Goal: Task Accomplishment & Management: Use online tool/utility

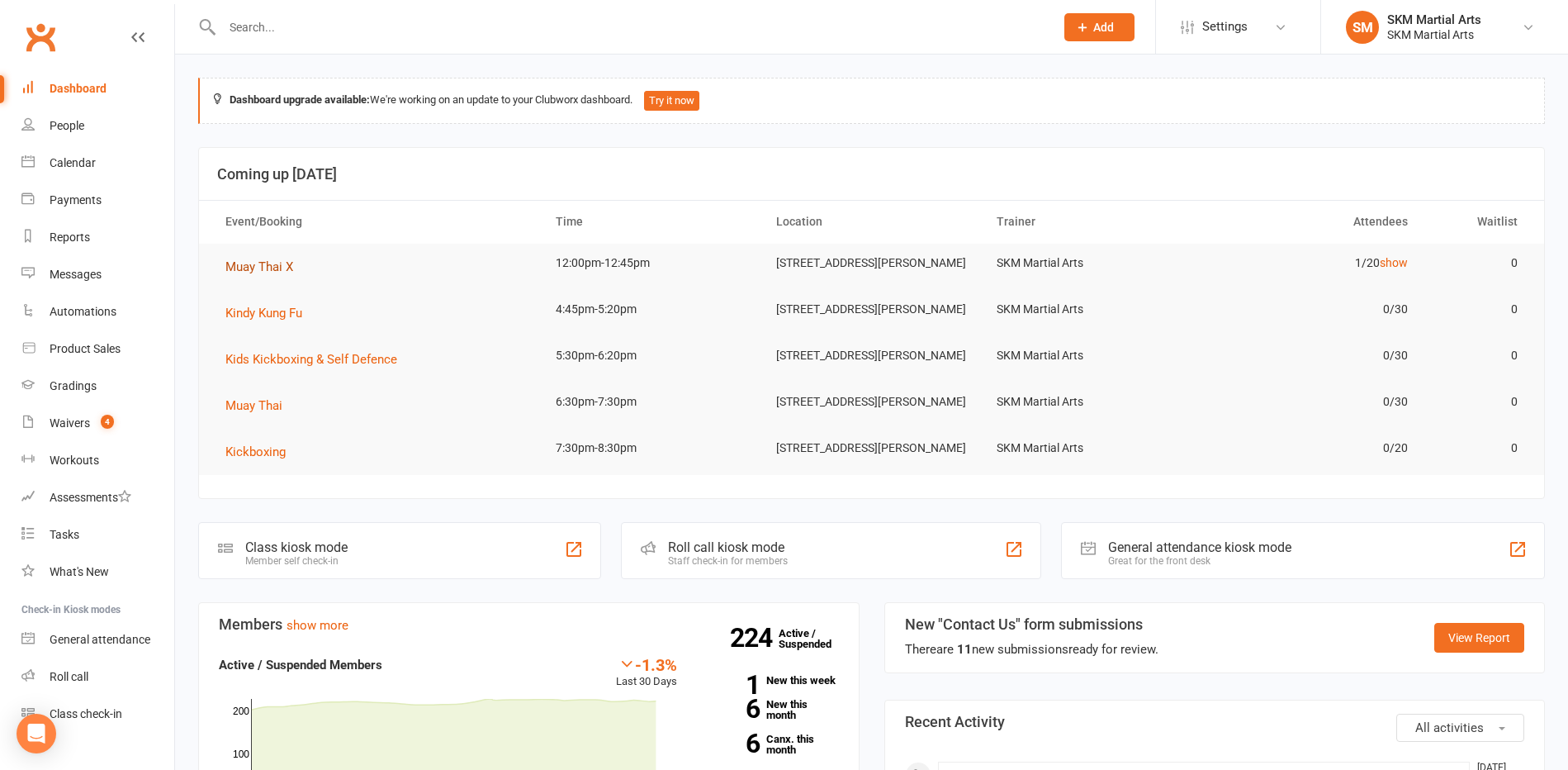
click at [269, 267] on span "Muay Thai X" at bounding box center [259, 267] width 68 height 15
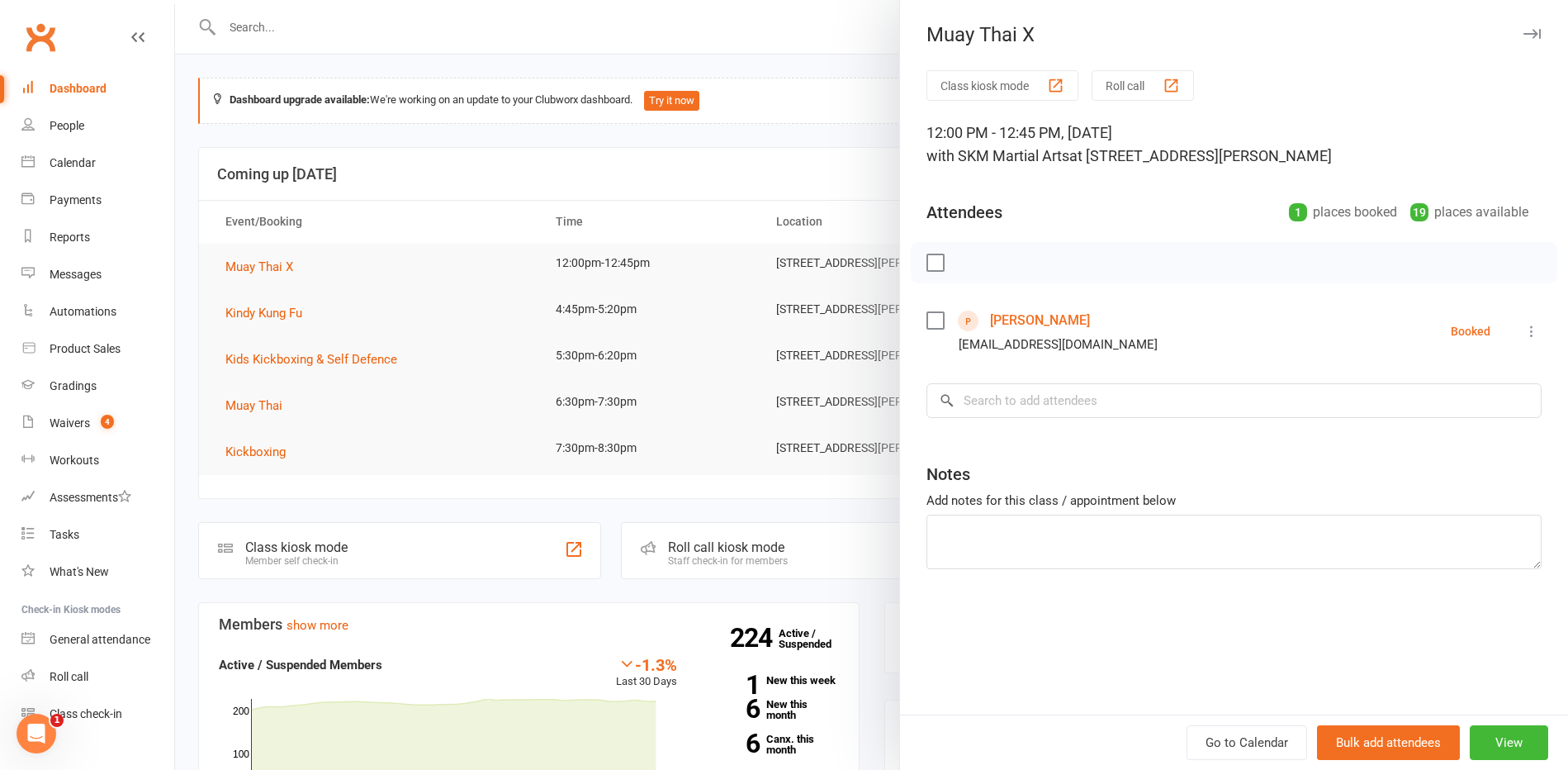
click at [990, 88] on button "Class kiosk mode" at bounding box center [1003, 85] width 152 height 31
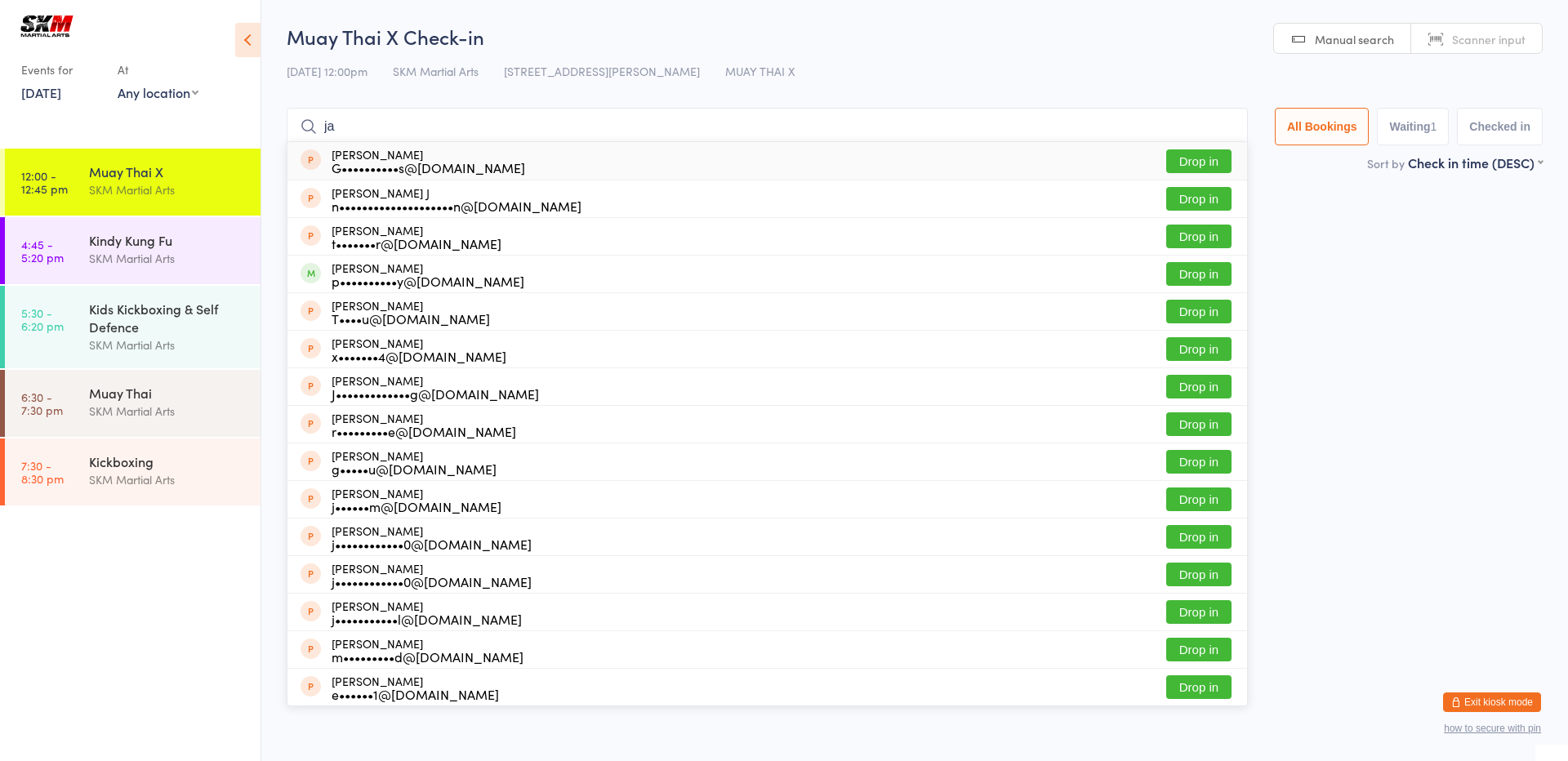
type input "j"
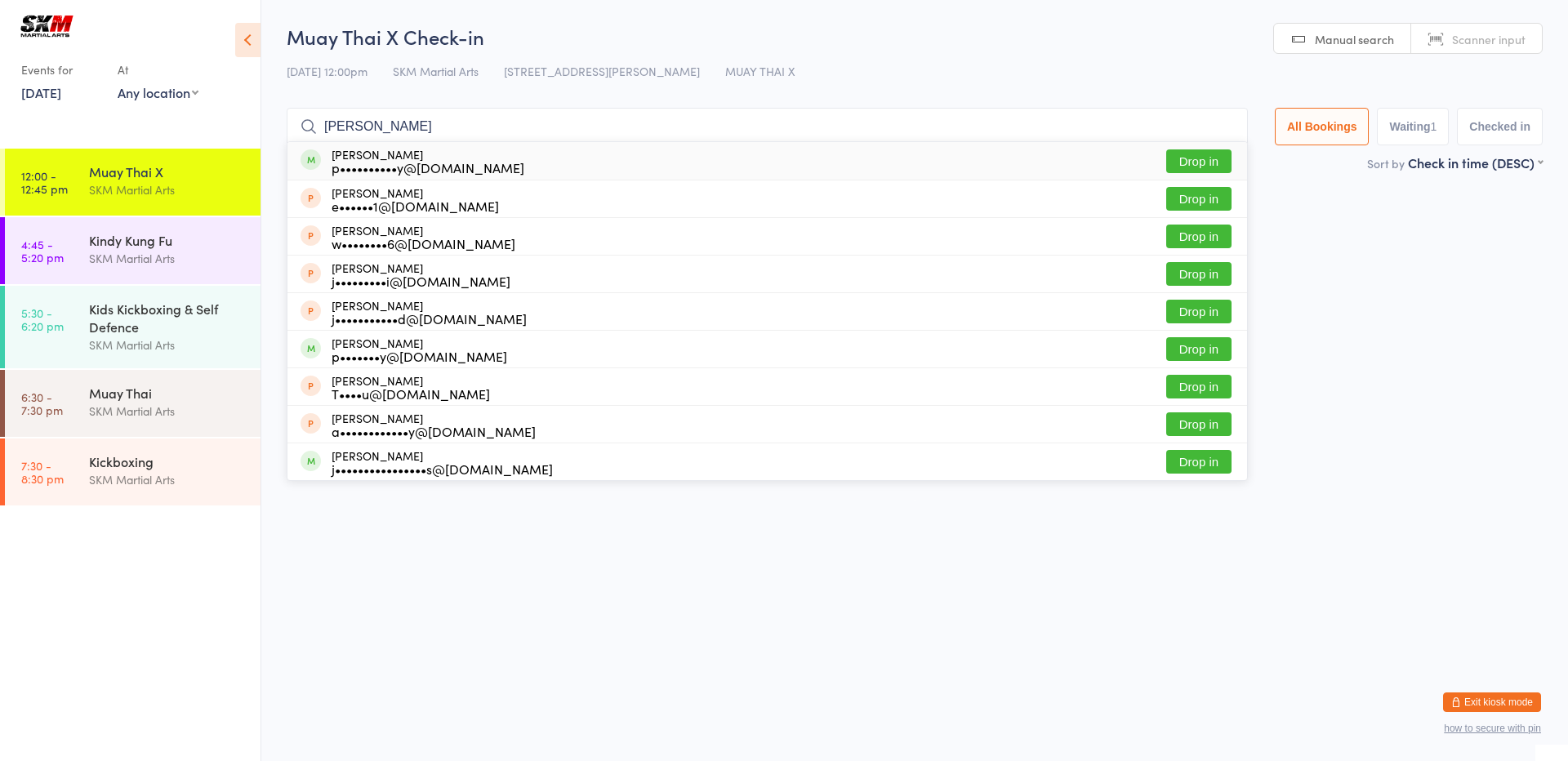
type input "[PERSON_NAME]"
click at [1197, 156] on button "Drop in" at bounding box center [1199, 161] width 65 height 24
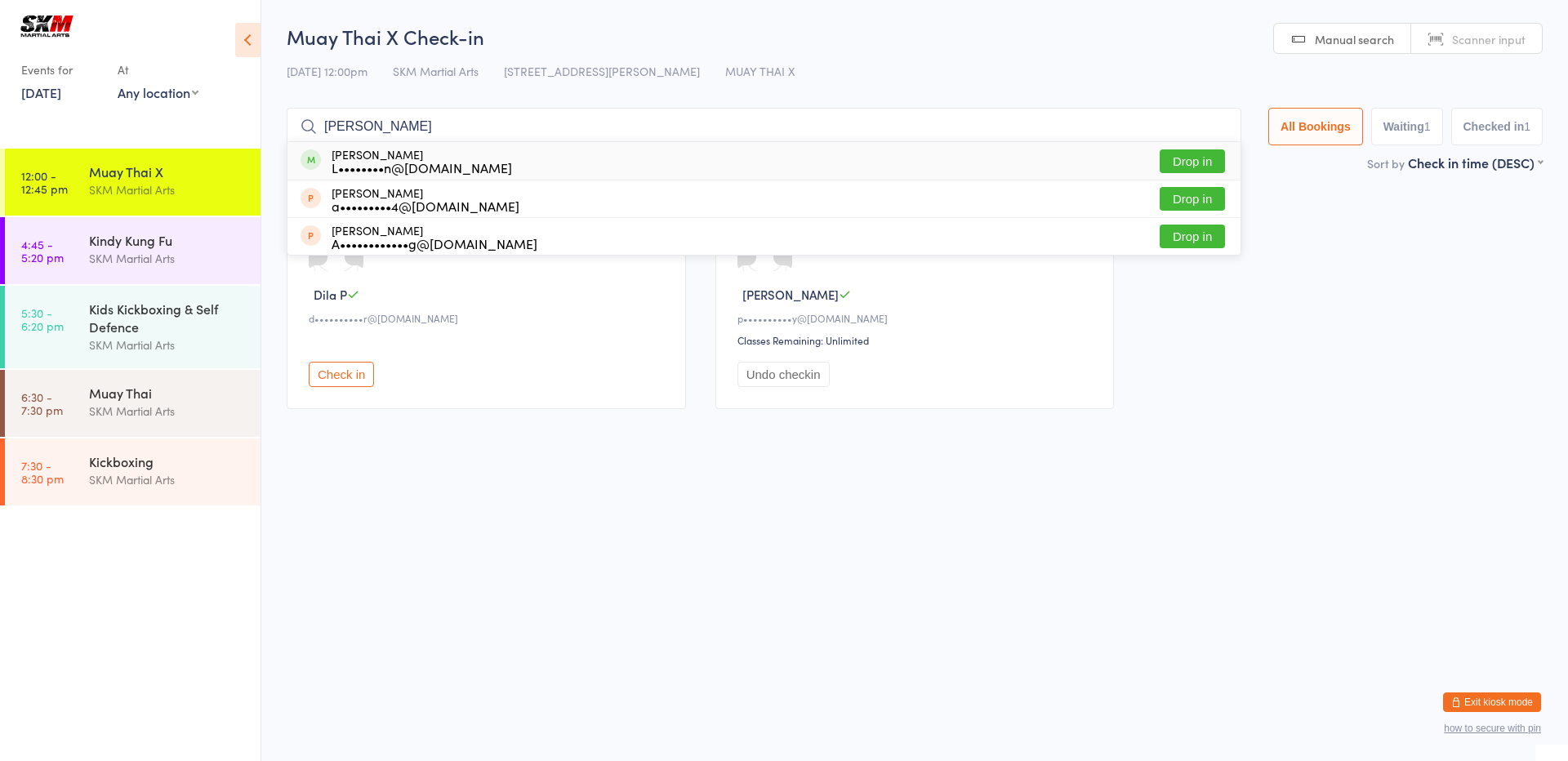
type input "[PERSON_NAME]"
click at [1191, 160] on button "Drop in" at bounding box center [1192, 161] width 65 height 24
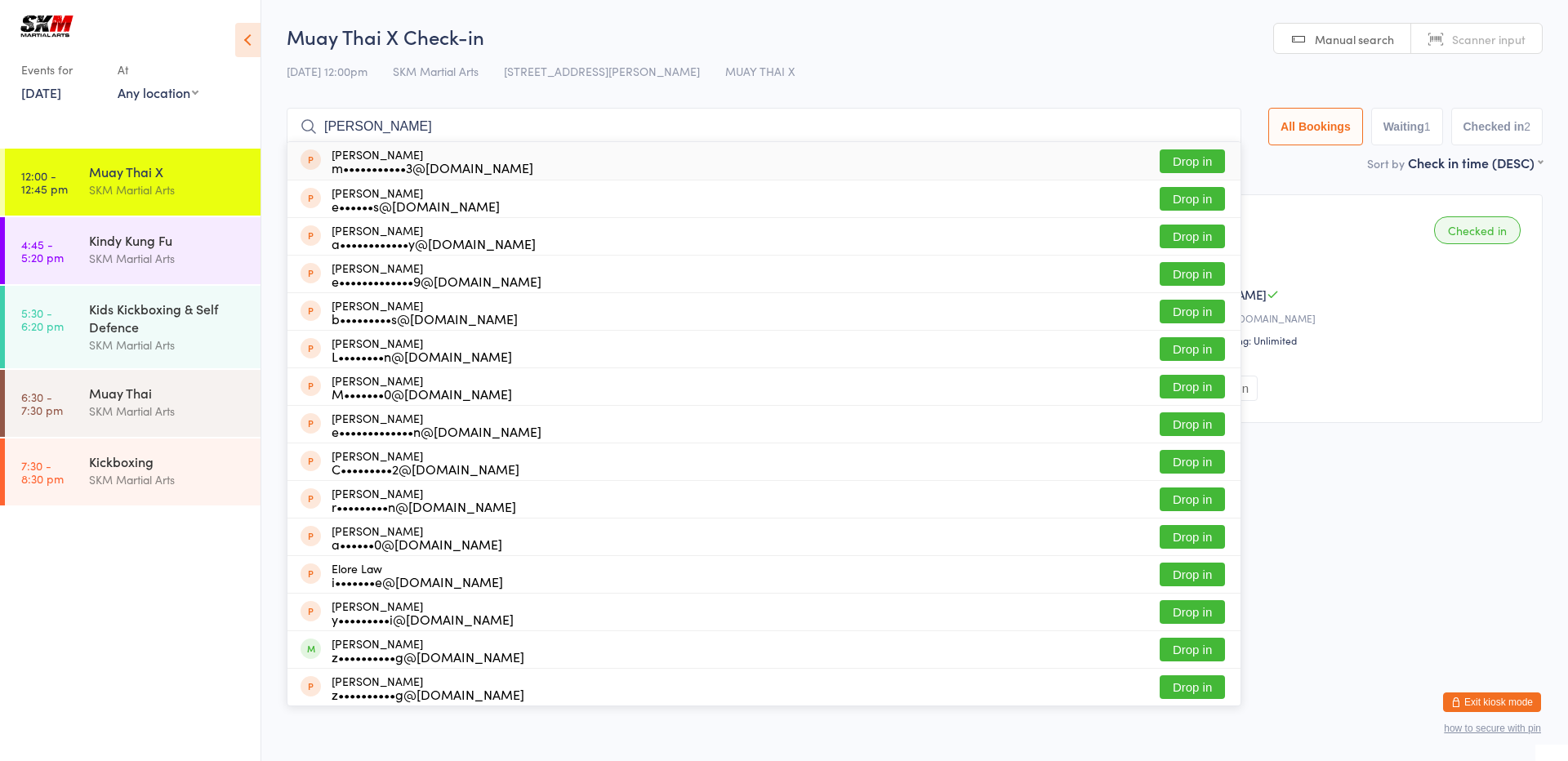
type input "[PERSON_NAME]"
click at [1163, 156] on button "Drop in" at bounding box center [1192, 161] width 65 height 24
